Goal: Information Seeking & Learning: Understand process/instructions

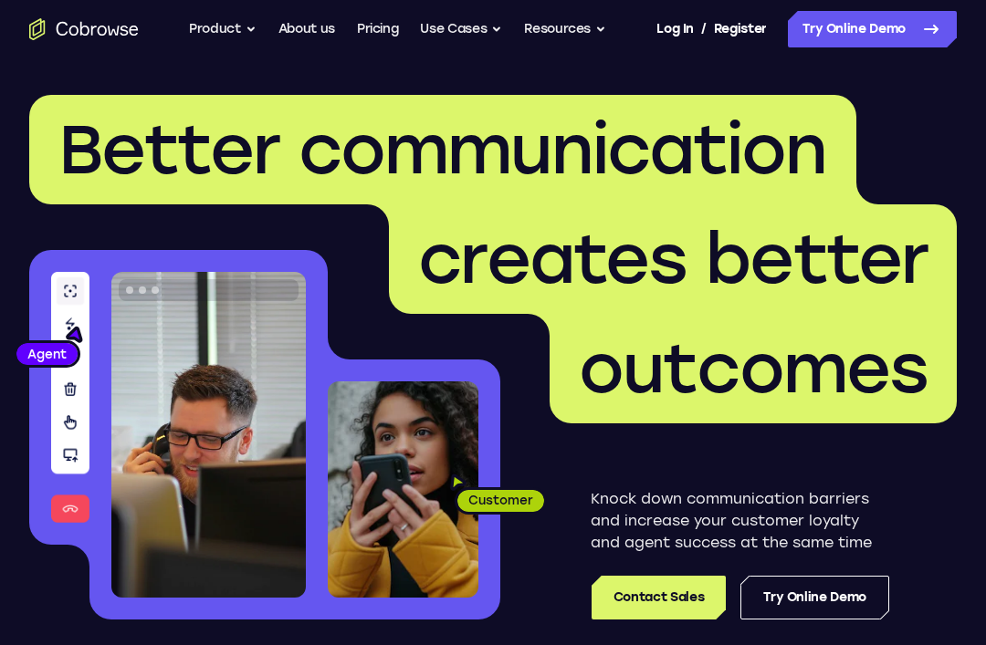
click at [913, 47] on link "Try Online Demo" at bounding box center [872, 29] width 169 height 37
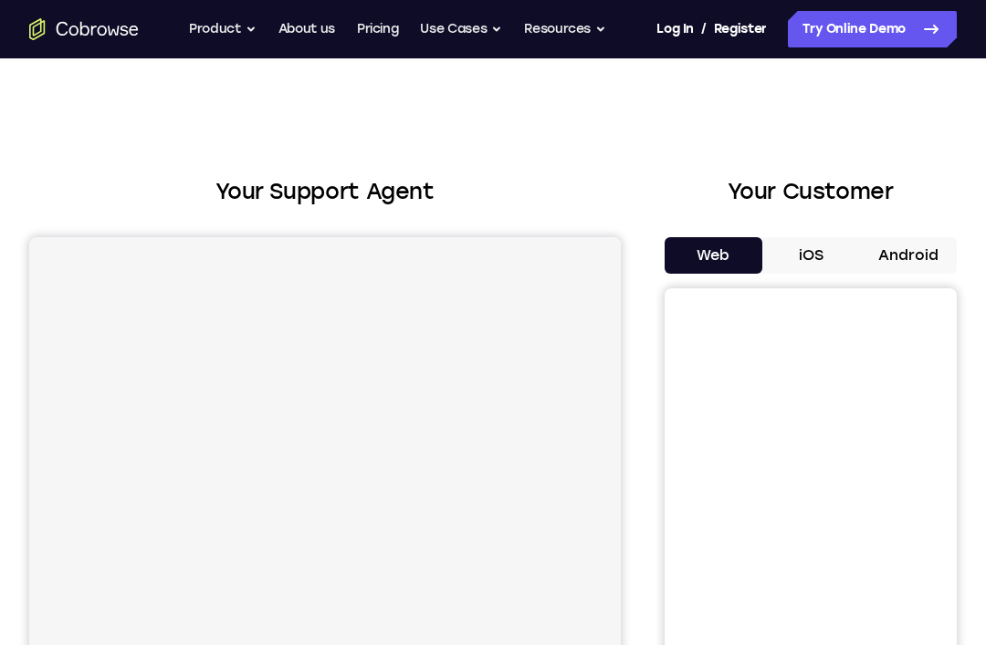
click at [936, 249] on button "Android" at bounding box center [908, 255] width 98 height 37
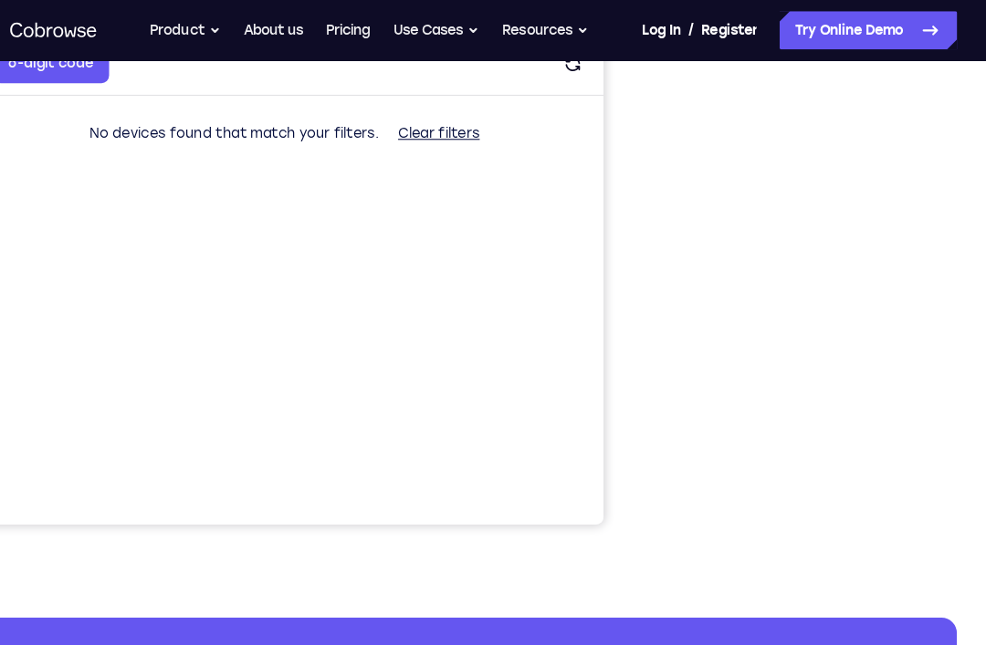
scroll to position [351, 0]
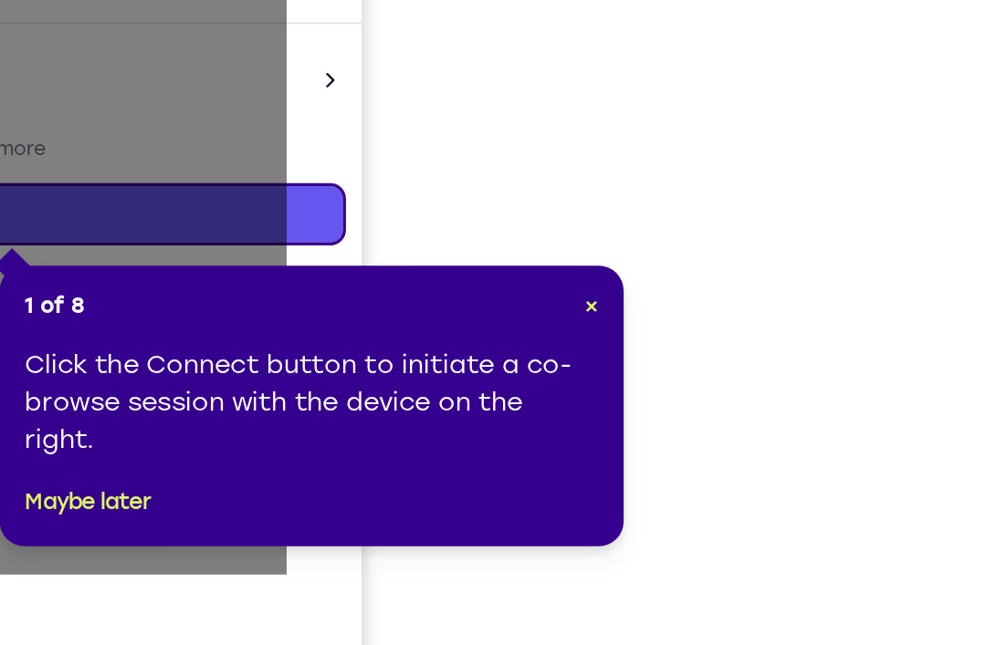
click at [751, 246] on span "×" at bounding box center [755, 254] width 8 height 16
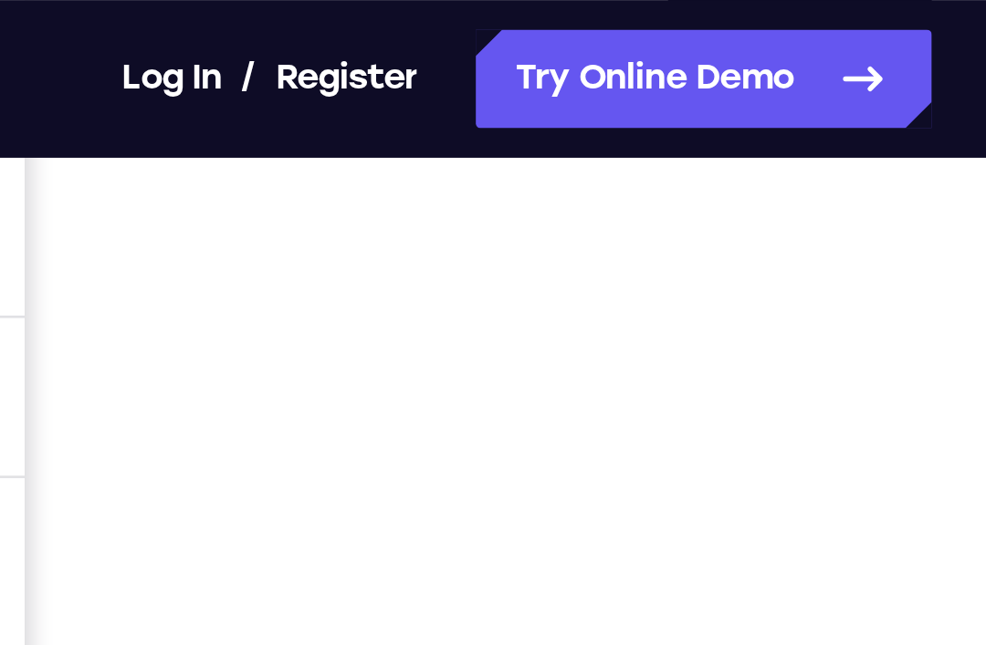
scroll to position [263, 0]
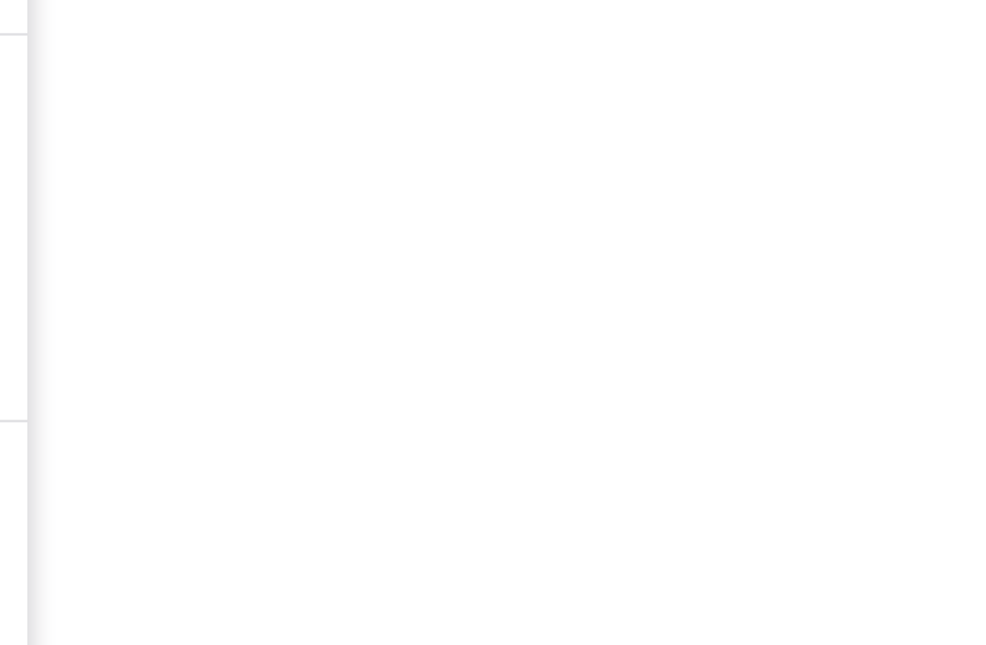
click at [361, 87] on div "Your Support Agent Your Customer Web iOS Android Next Steps We’d be happy to gi…" at bounding box center [493, 398] width 986 height 1204
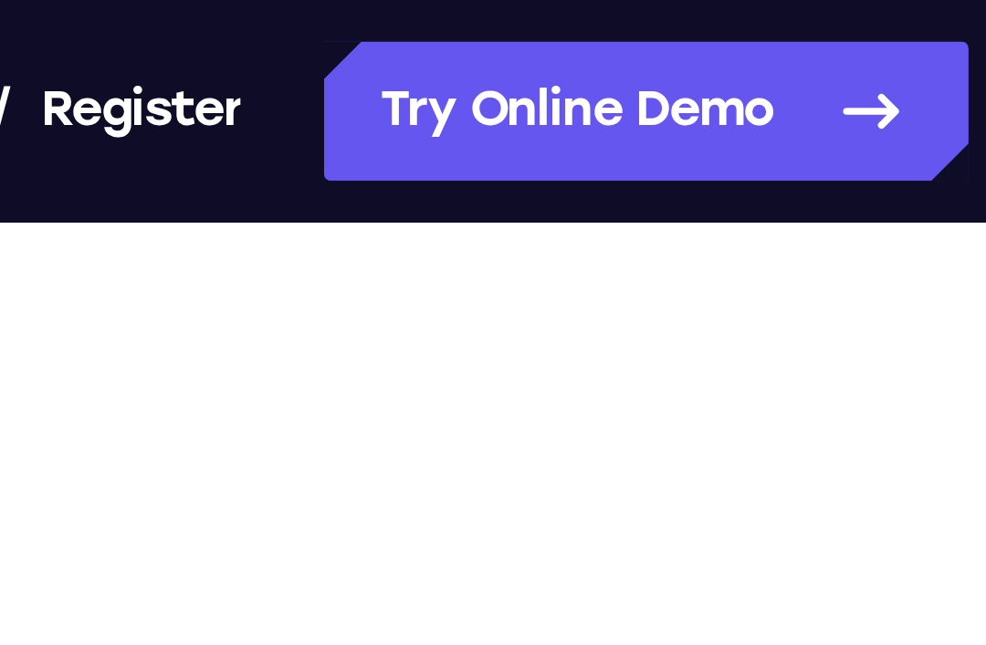
scroll to position [0, 0]
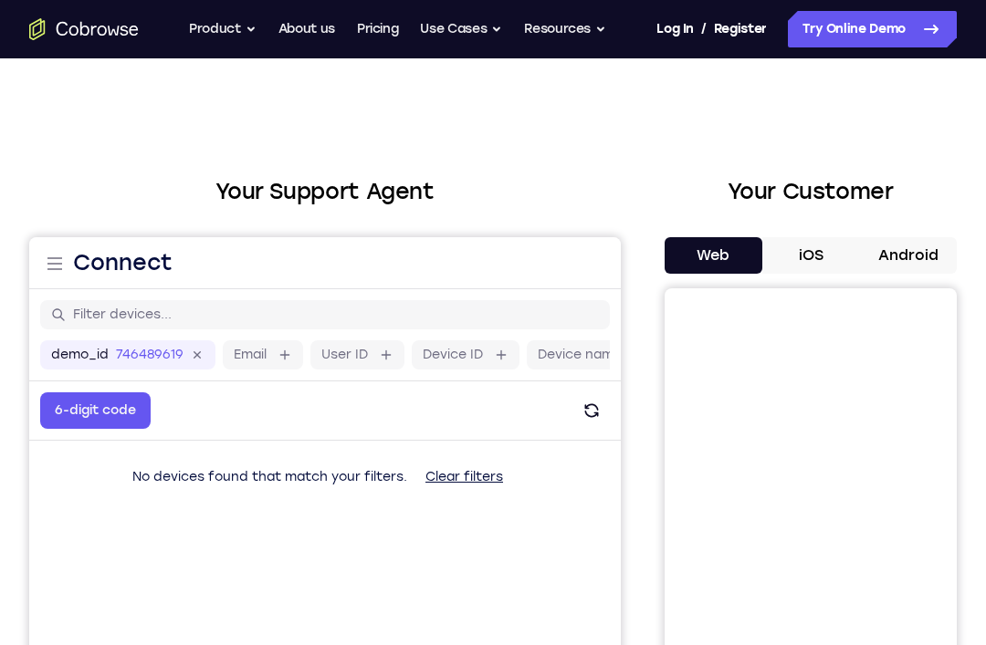
click at [920, 252] on button "Android" at bounding box center [908, 255] width 98 height 37
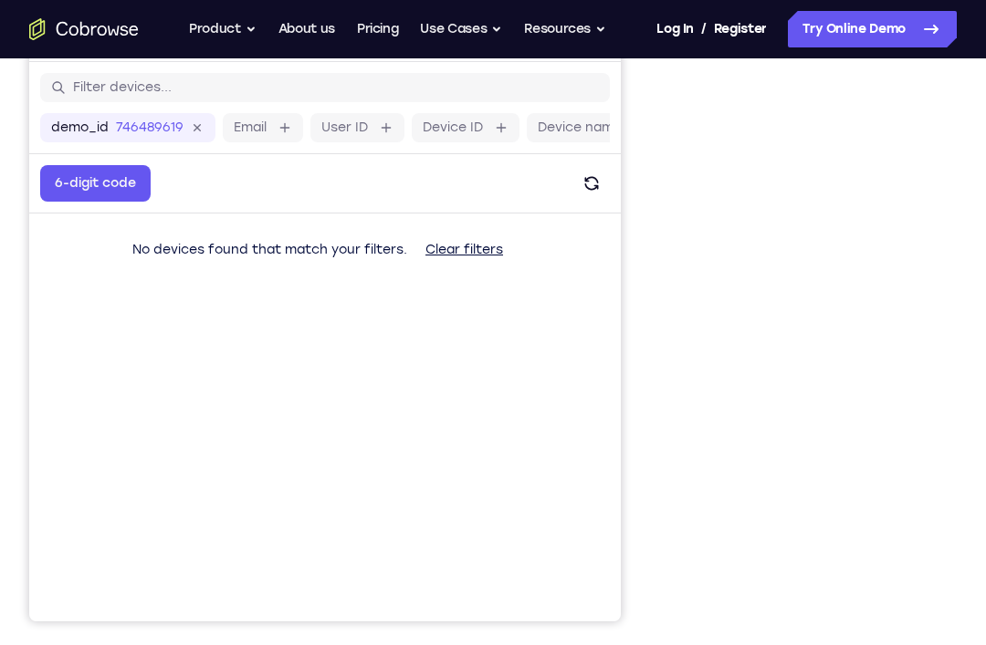
scroll to position [317, 0]
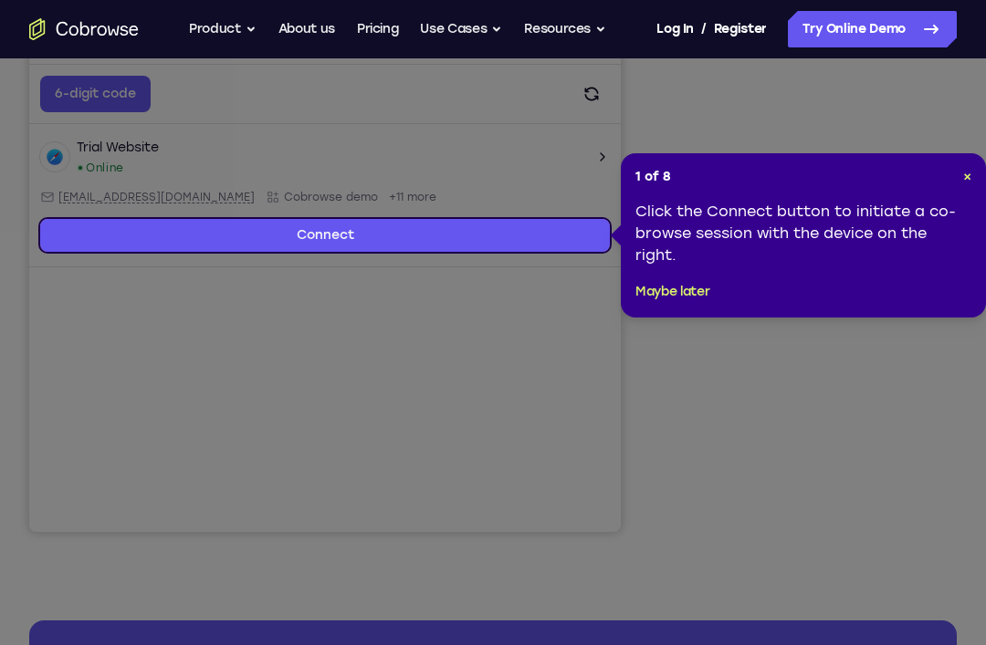
click at [968, 172] on span "×" at bounding box center [967, 177] width 8 height 16
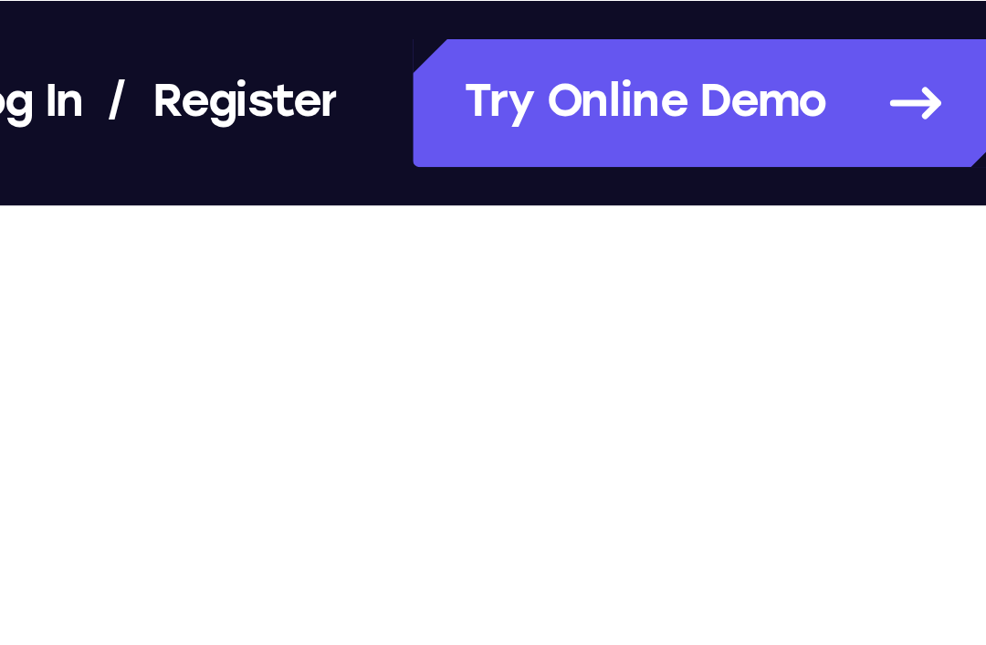
scroll to position [221, 0]
